Goal: Find specific page/section: Find specific page/section

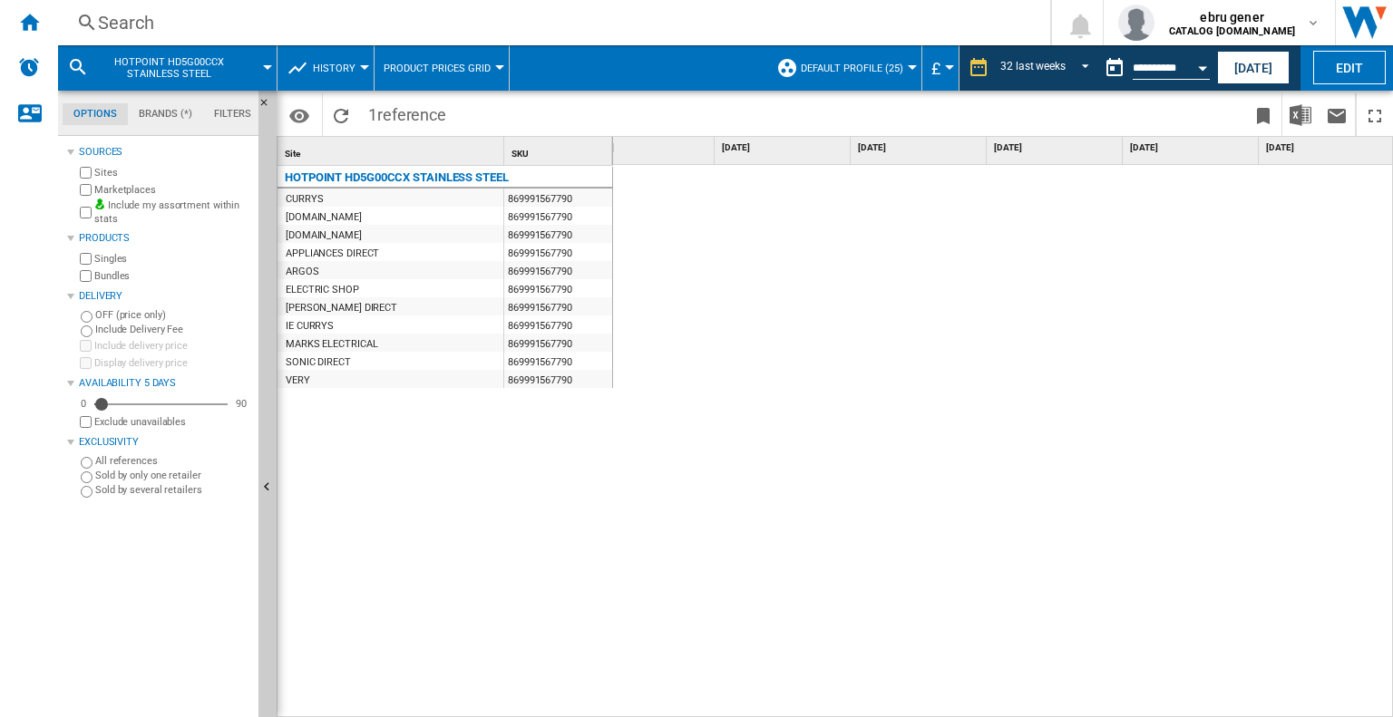
scroll to position [0, 3707]
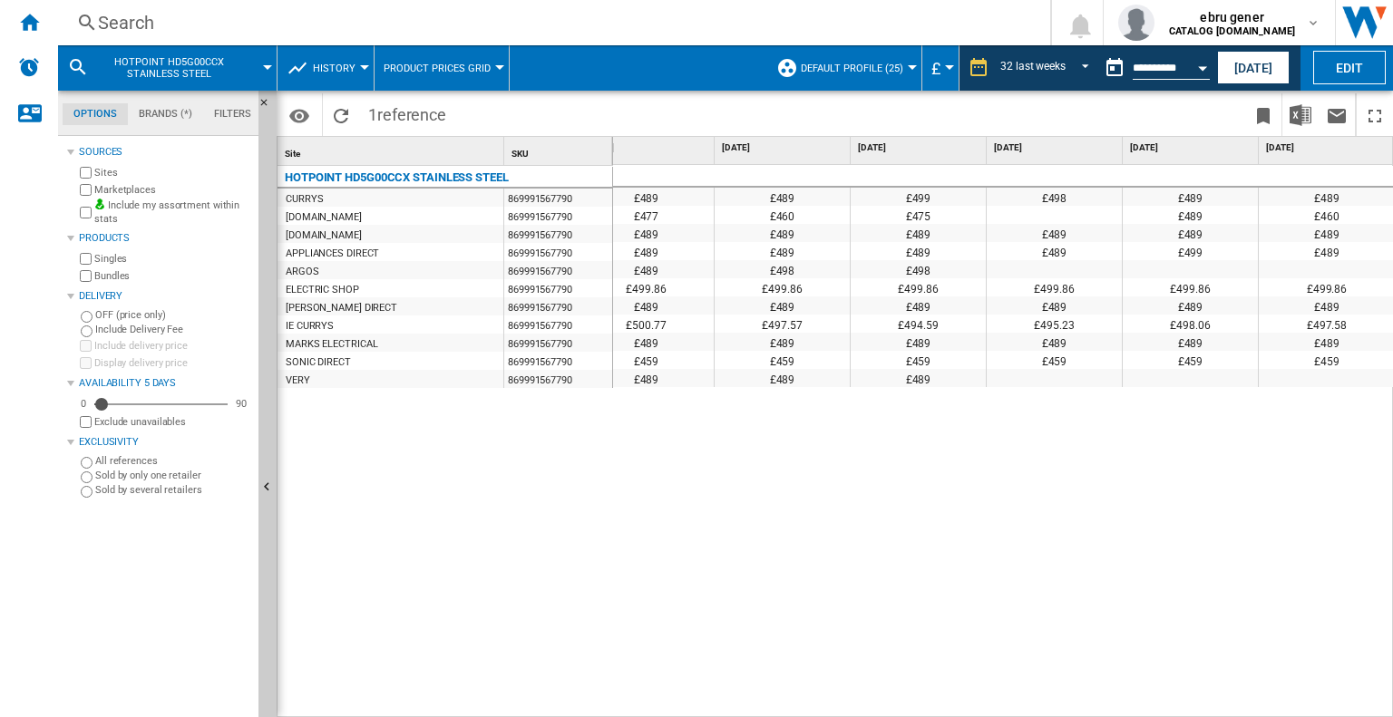
click at [364, 69] on div at bounding box center [364, 67] width 9 height 5
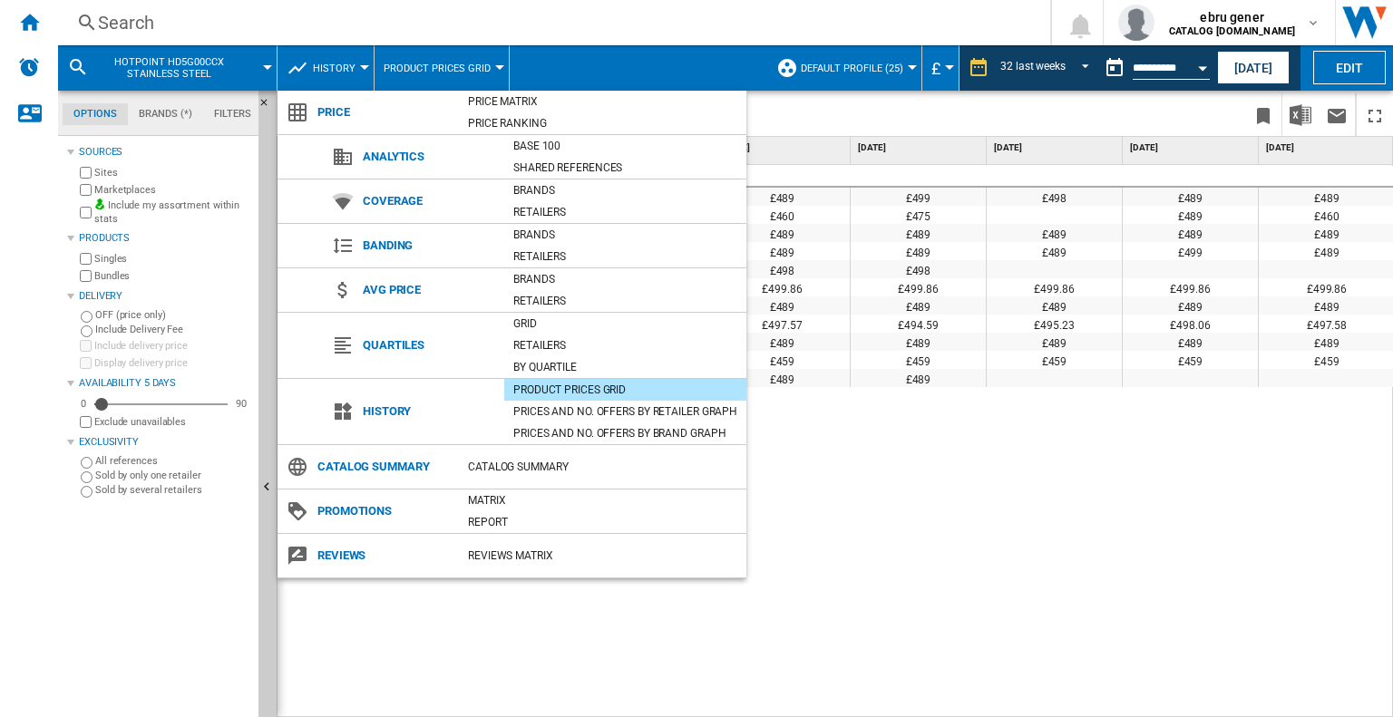
click at [28, 19] on md-backdrop at bounding box center [696, 358] width 1393 height 717
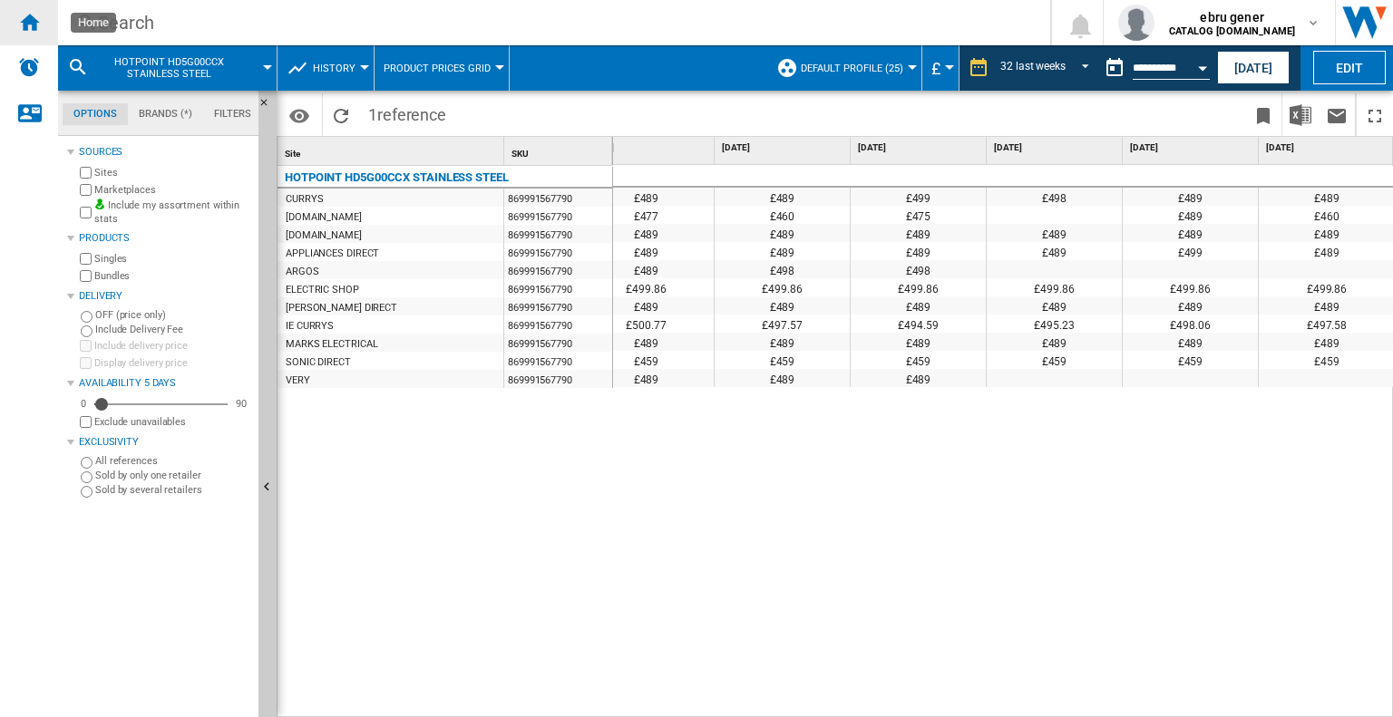
click at [30, 19] on ng-md-icon "Home" at bounding box center [29, 22] width 22 height 22
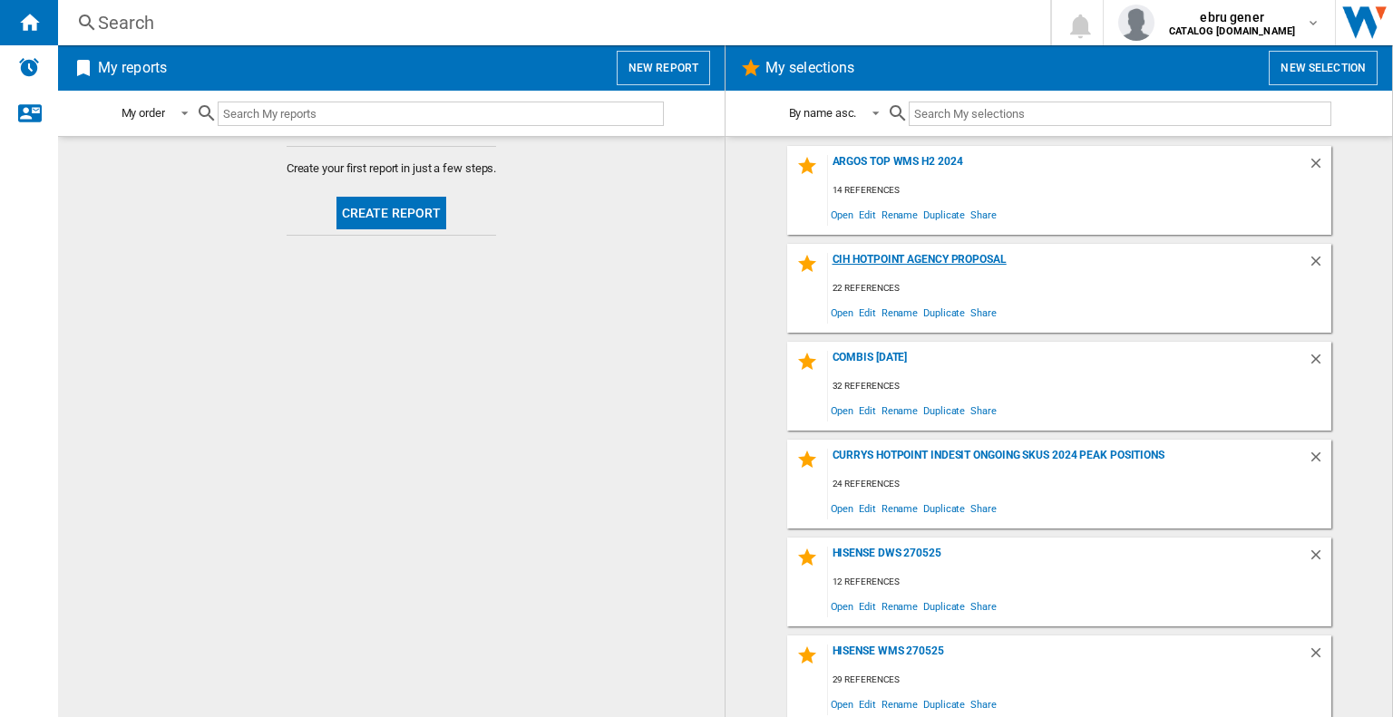
click at [898, 263] on div "CIH HOTPOINT AGENCY PROPOSAL" at bounding box center [1068, 265] width 480 height 24
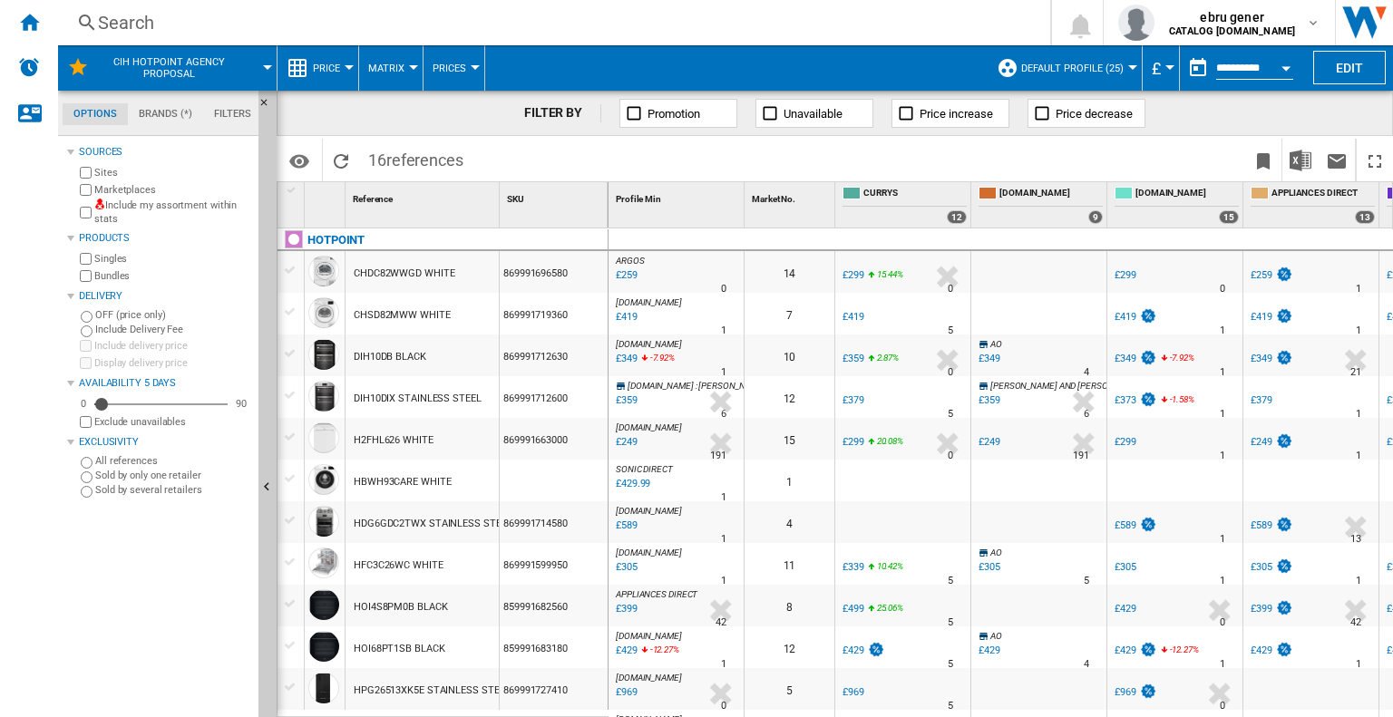
click at [494, 35] on div "Search Search 0 ebru gener CATALOG [DOMAIN_NAME] CATALOG [DOMAIN_NAME] My setti…" at bounding box center [725, 22] width 1335 height 45
click at [496, 26] on div "Search" at bounding box center [550, 22] width 905 height 25
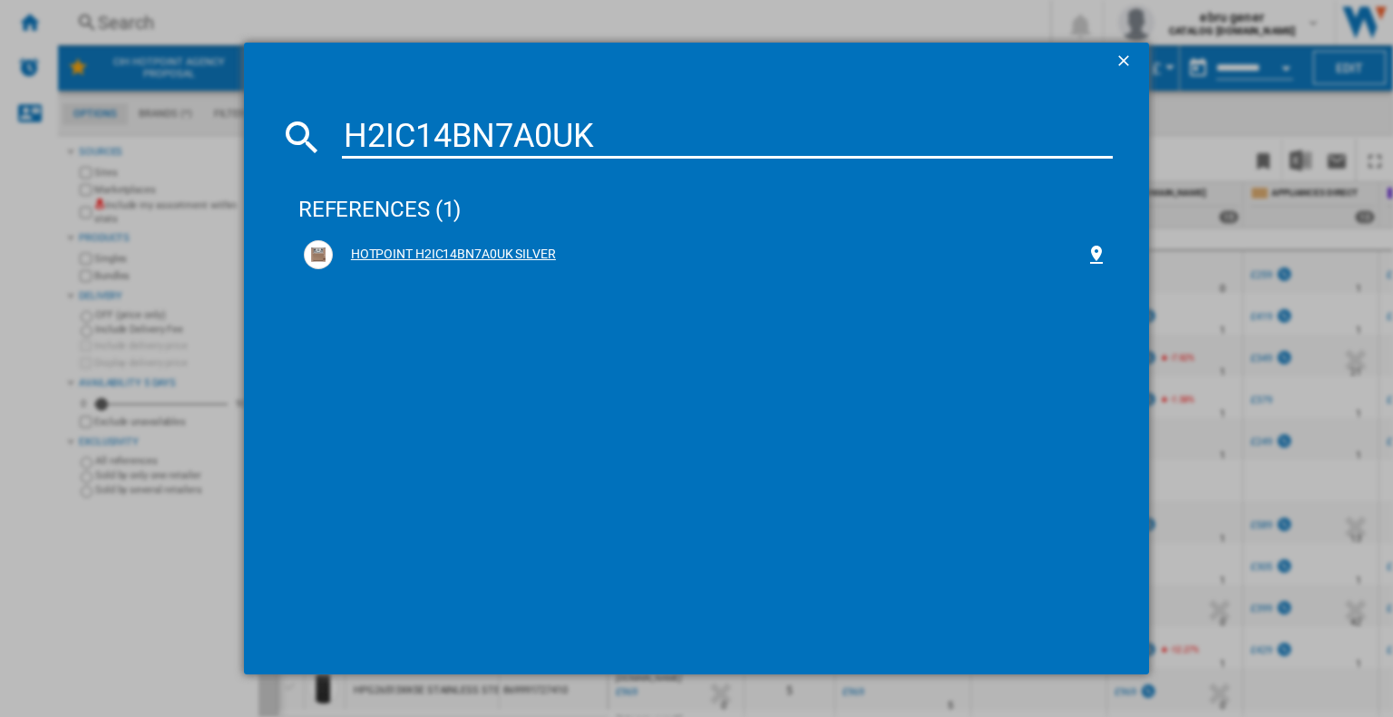
type input "H2IC14BN7A0UK"
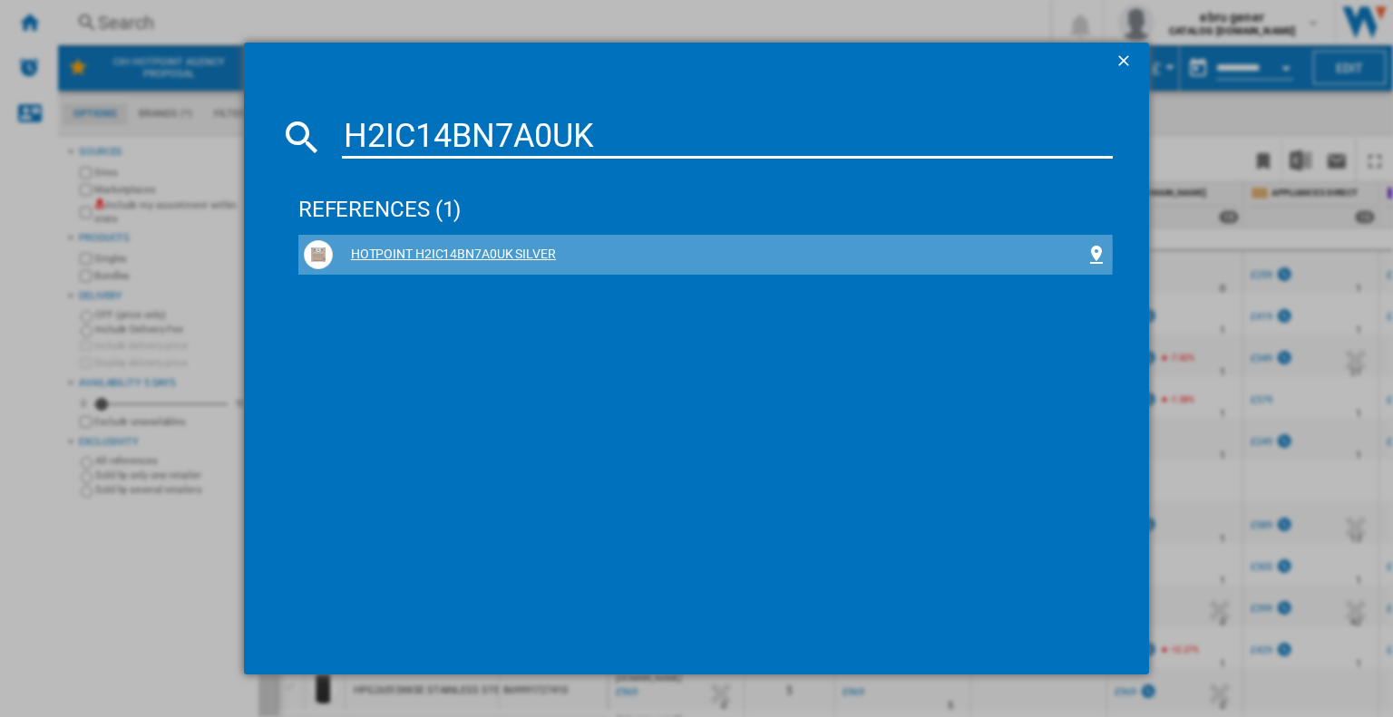
click at [501, 253] on div "HOTPOINT H2IC14BN7A0UK SILVER" at bounding box center [709, 255] width 753 height 18
